Goal: Find specific page/section: Find specific page/section

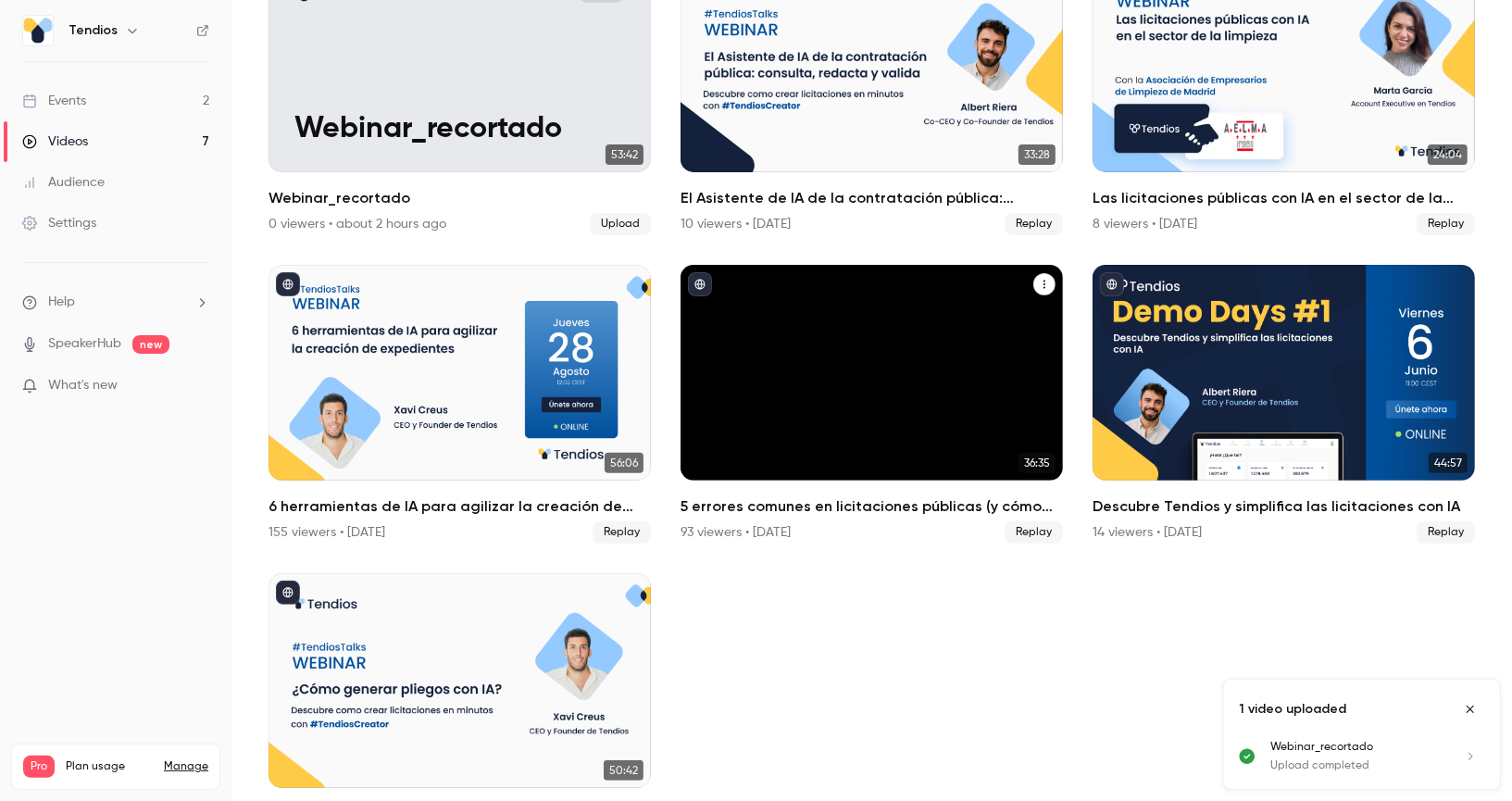
scroll to position [204, 0]
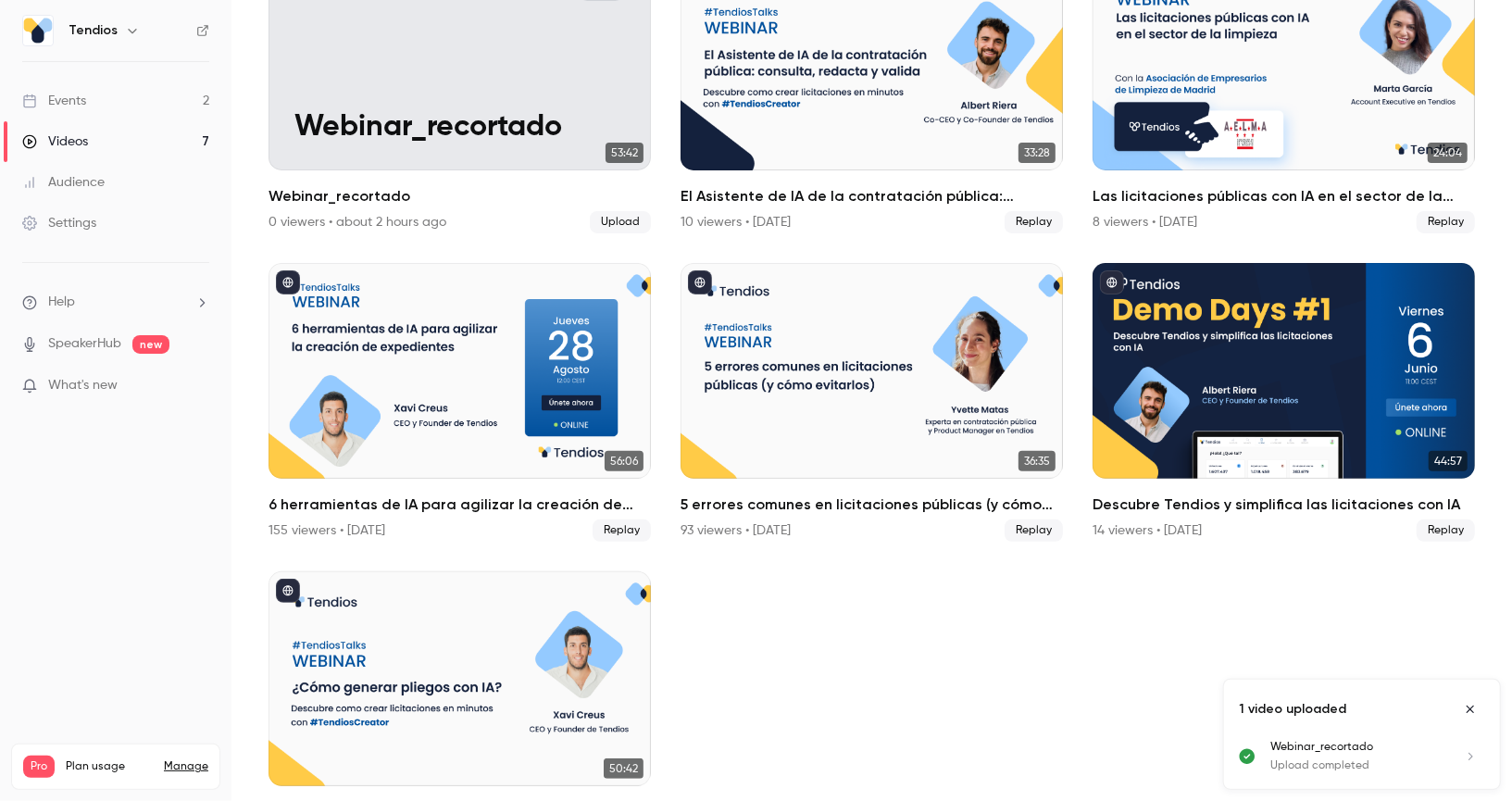
click at [87, 102] on link "Events 2" at bounding box center [115, 101] width 231 height 41
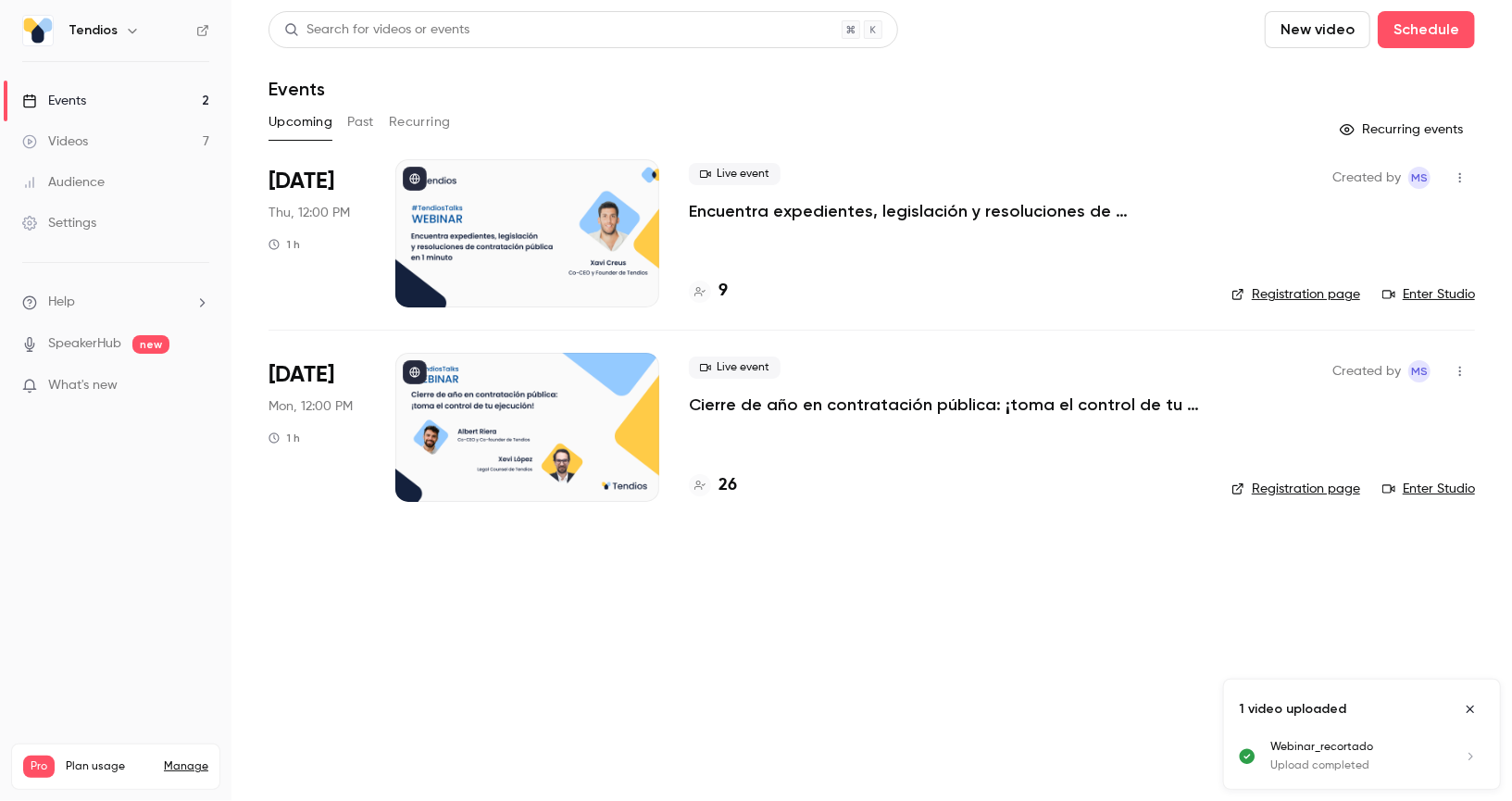
click at [579, 231] on div at bounding box center [527, 232] width 264 height 148
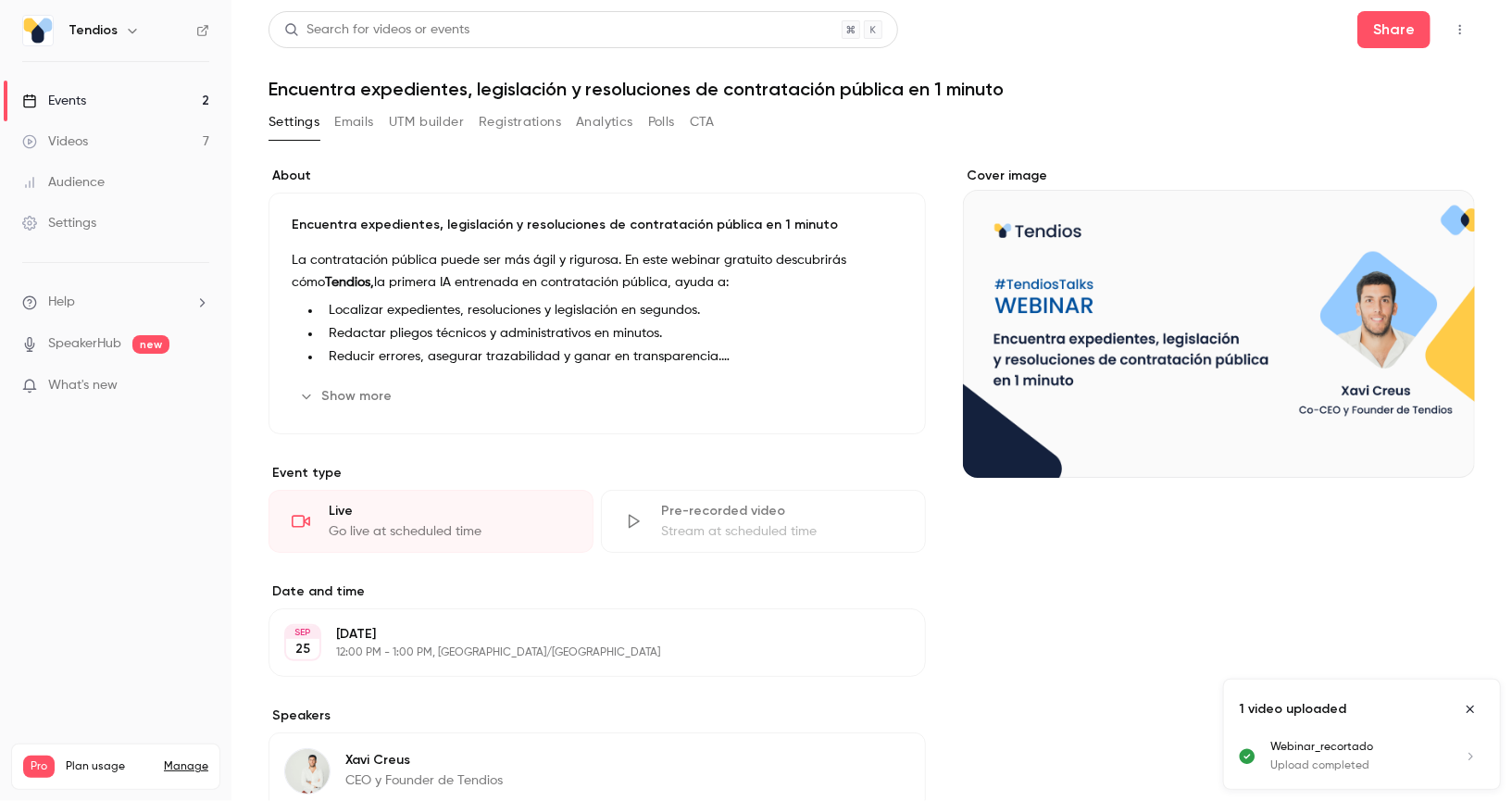
click at [151, 102] on link "Events 2" at bounding box center [115, 101] width 231 height 41
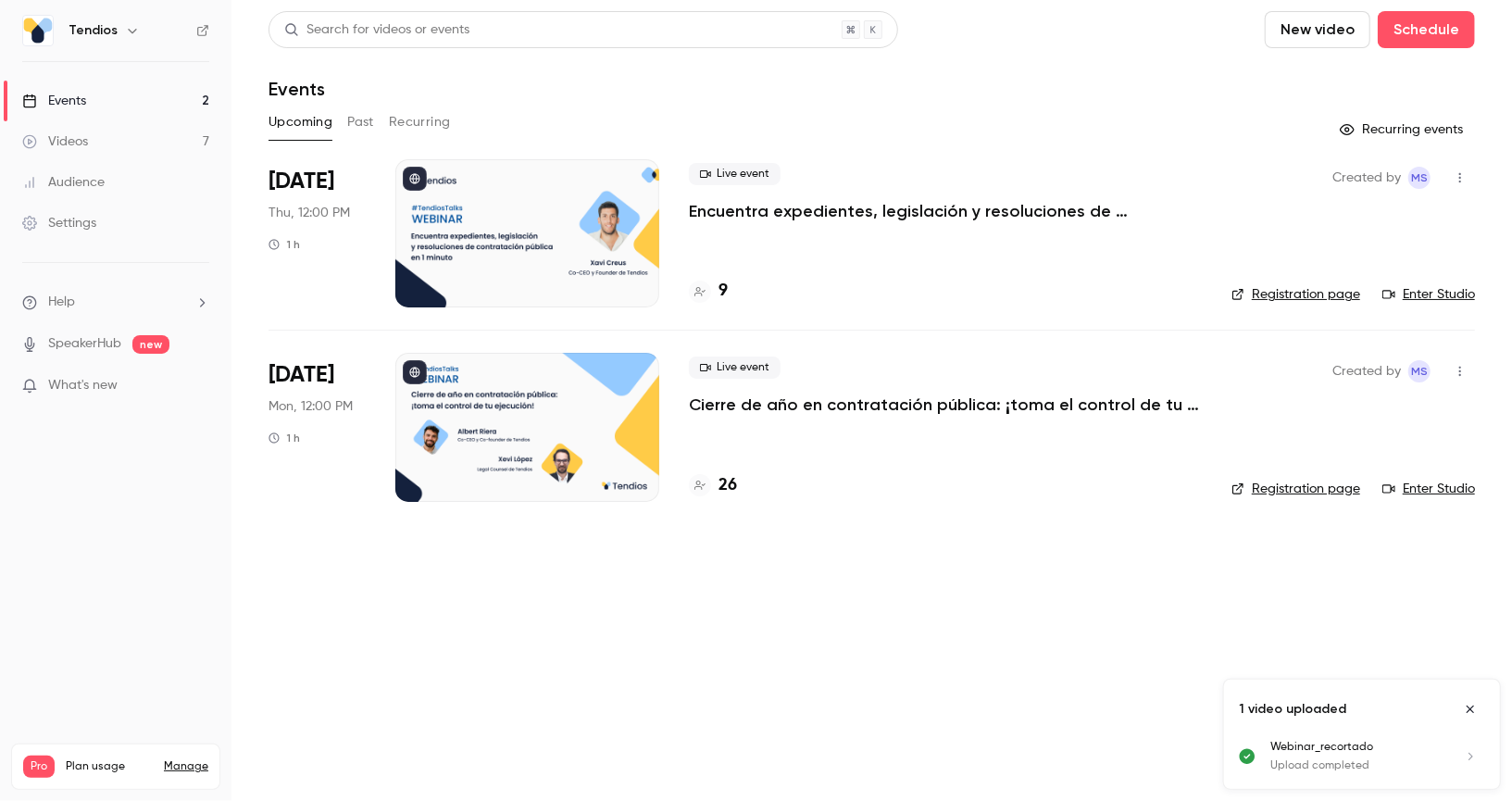
click at [575, 237] on div at bounding box center [527, 232] width 264 height 148
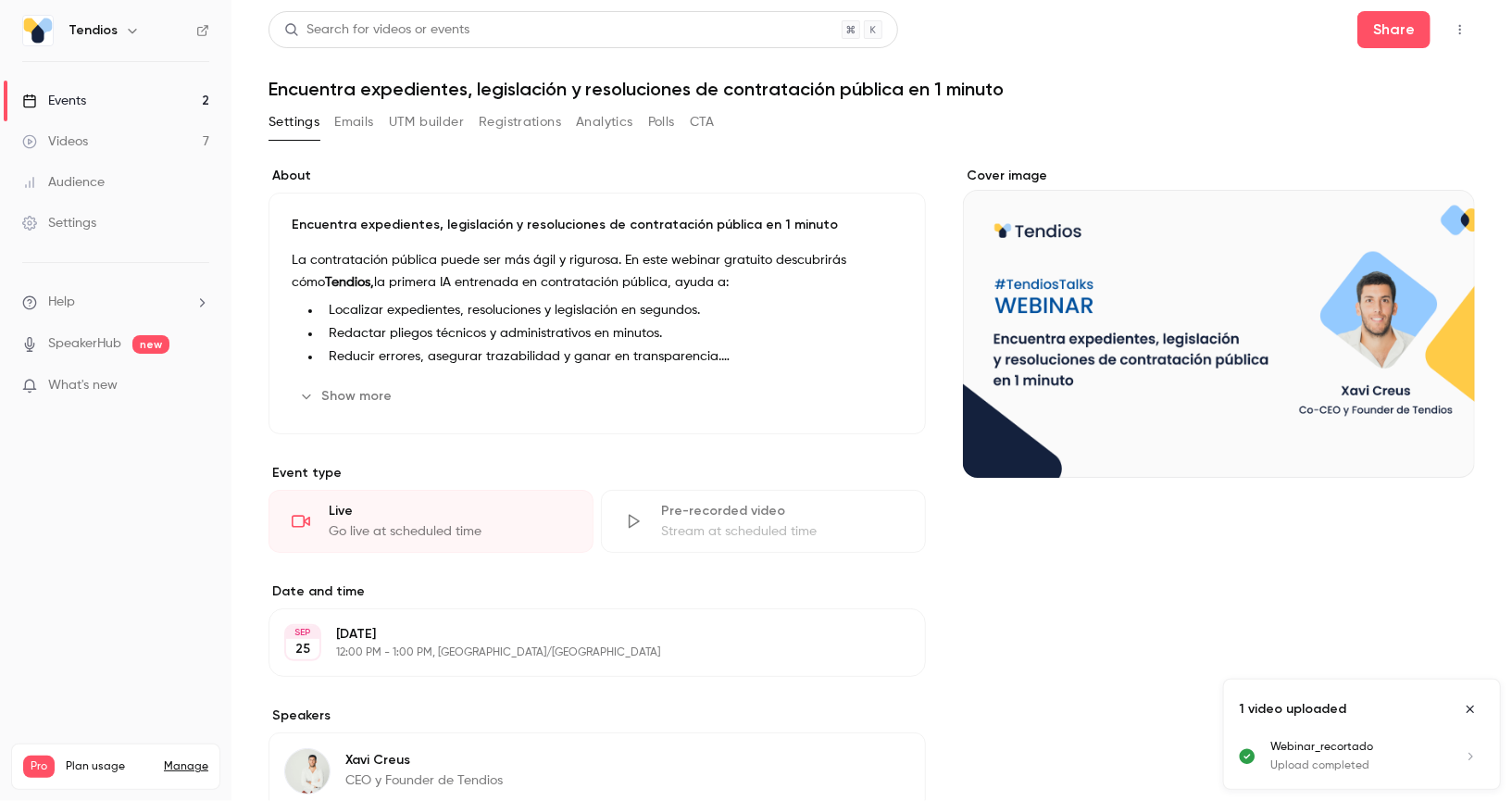
click at [523, 125] on button "Registrations" at bounding box center [519, 123] width 83 height 30
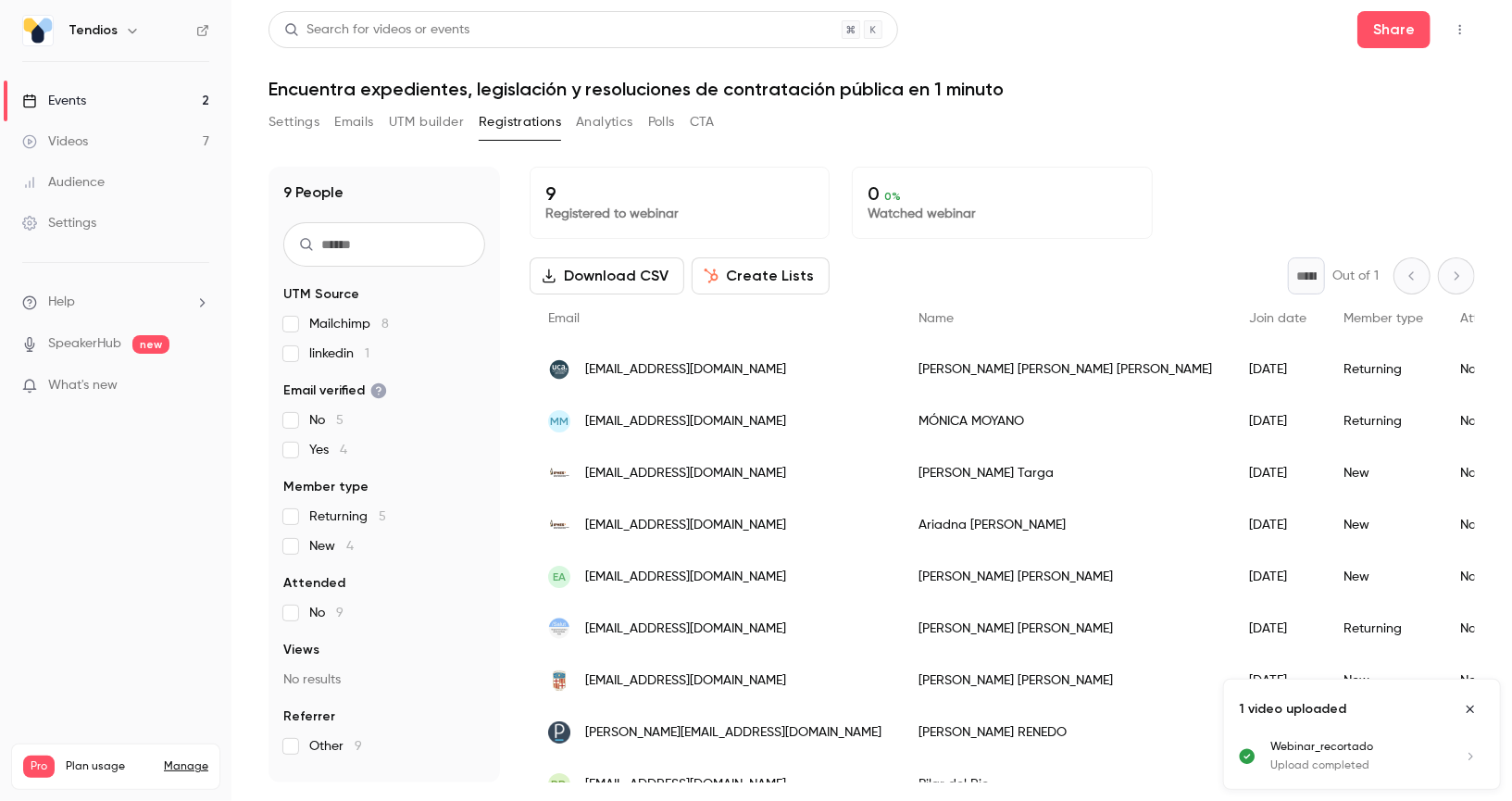
click at [166, 105] on link "Events 2" at bounding box center [115, 101] width 231 height 41
